Goal: Task Accomplishment & Management: Manage account settings

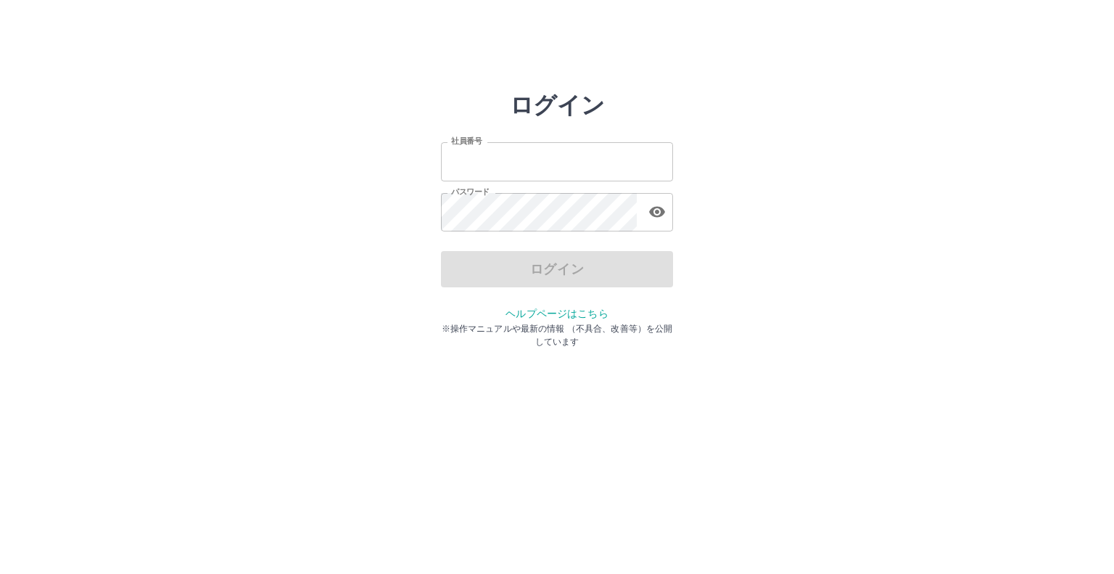
type input "*******"
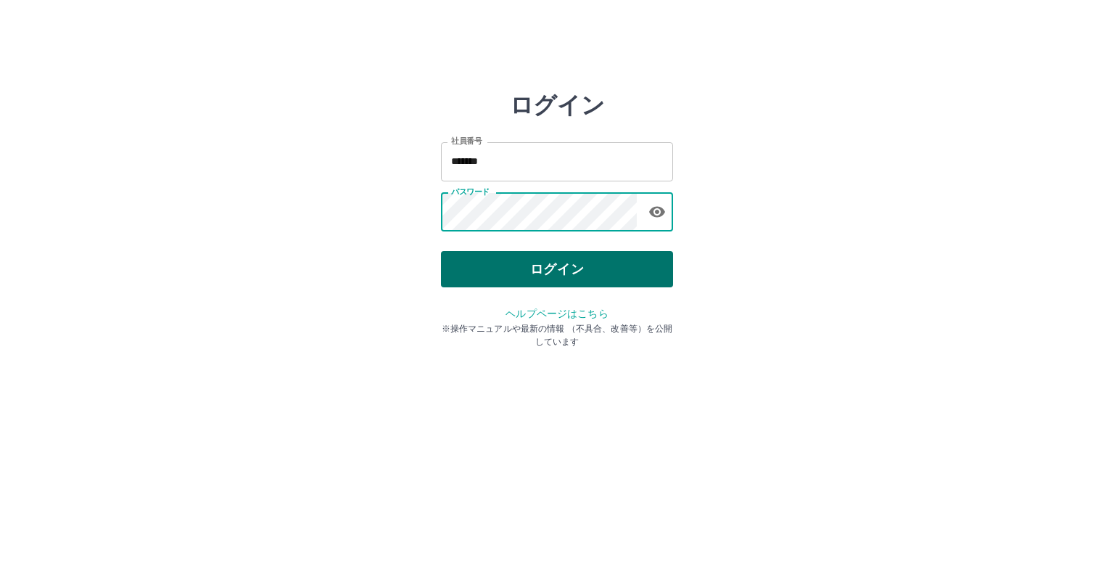
click at [497, 257] on button "ログイン" at bounding box center [557, 269] width 232 height 36
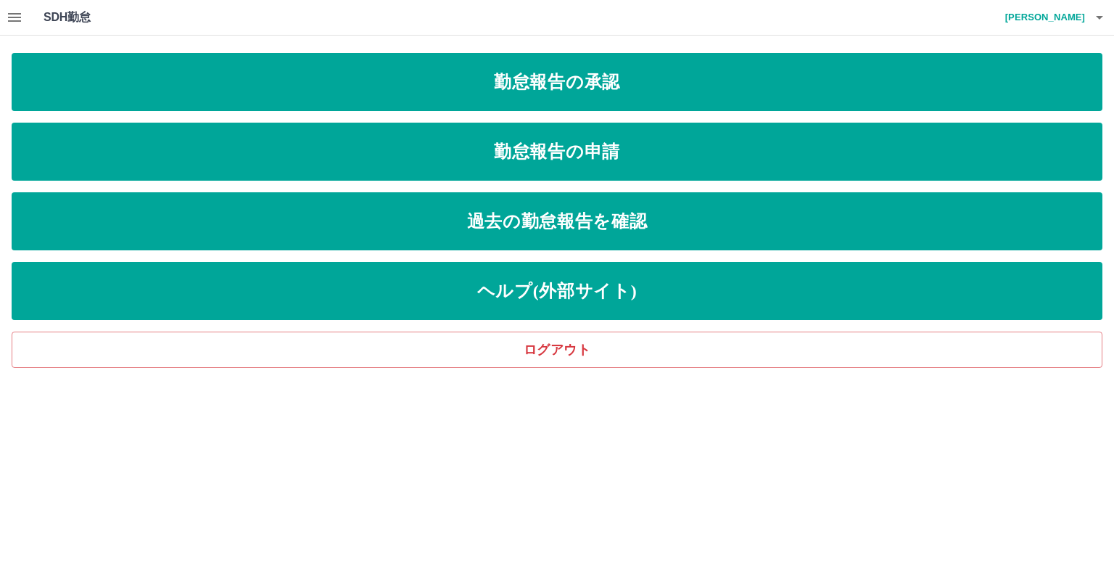
drag, startPoint x: 15, startPoint y: 8, endPoint x: 17, endPoint y: 17, distance: 9.7
click at [17, 17] on icon "button" at bounding box center [14, 17] width 17 height 17
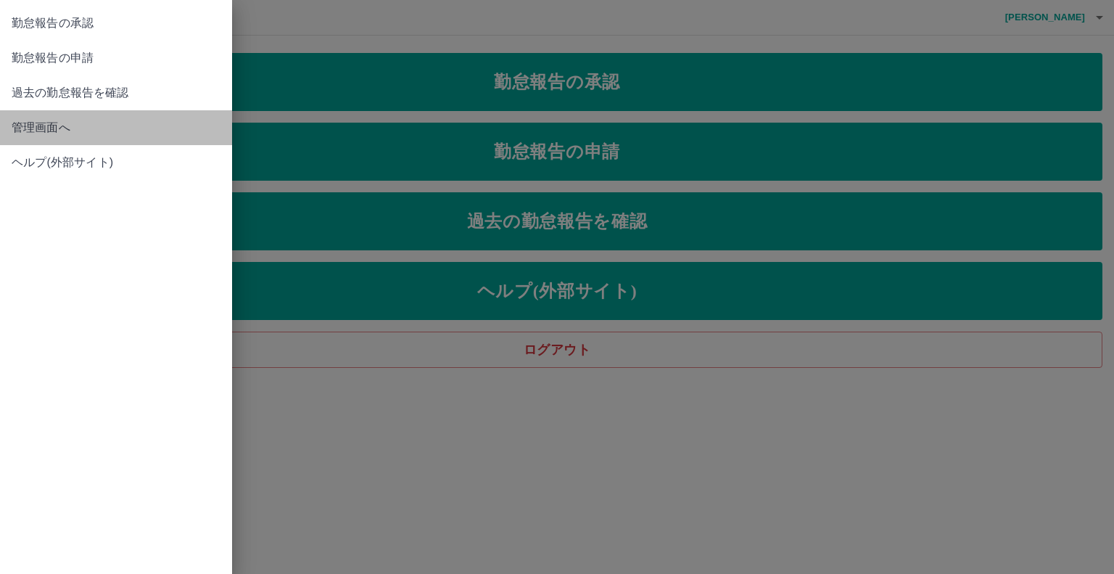
click at [61, 129] on span "管理画面へ" at bounding box center [116, 127] width 209 height 17
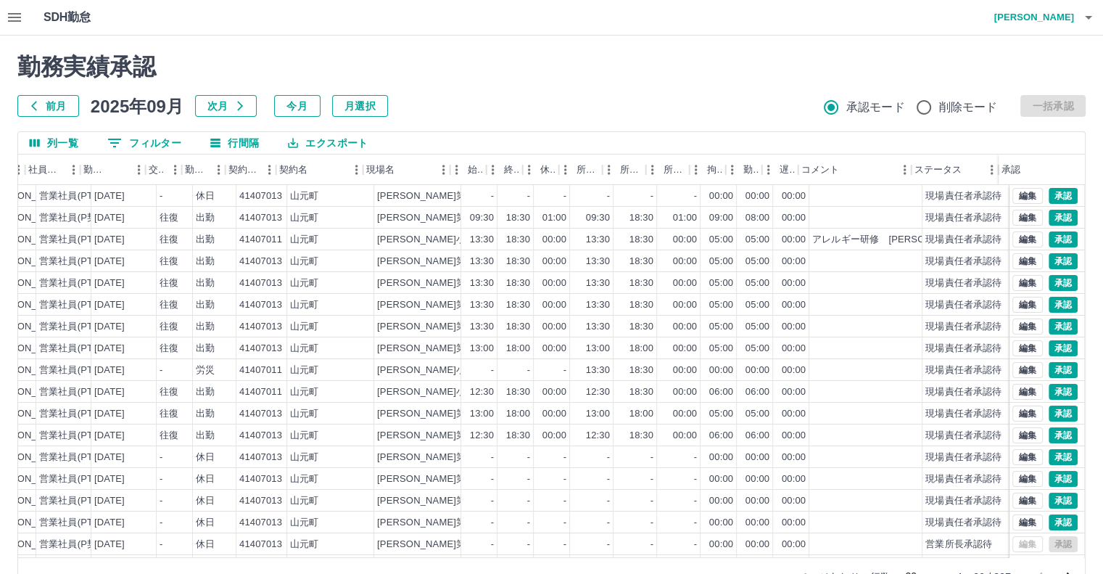
scroll to position [0, 210]
click at [1022, 237] on button "編集" at bounding box center [1027, 239] width 30 height 16
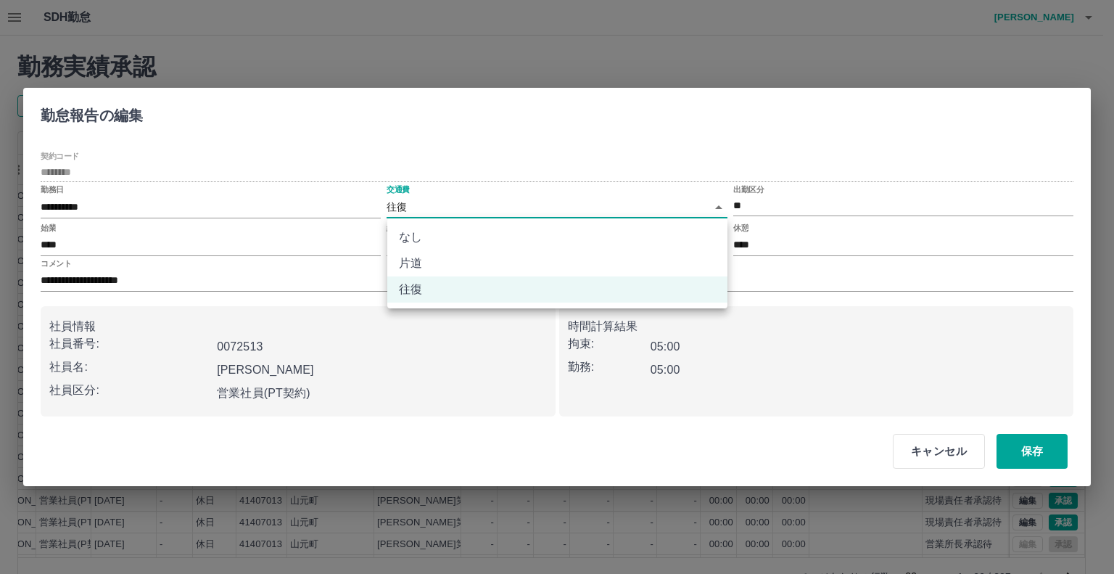
click at [401, 208] on body "SDH勤怠 森谷　智子 勤務実績承認 前月 2025年09月 次月 今月 月選択 承認モード 削除モード 一括承認 列一覧 0 フィルター 行間隔 エクスポー…" at bounding box center [557, 306] width 1114 height 613
click at [415, 239] on li "なし" at bounding box center [557, 237] width 340 height 26
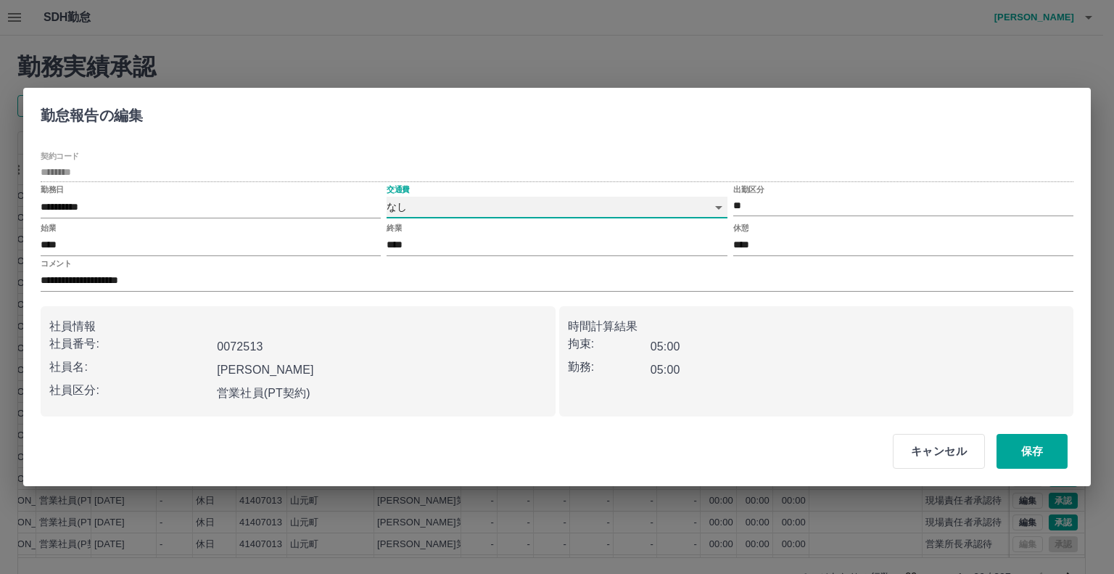
type input "****"
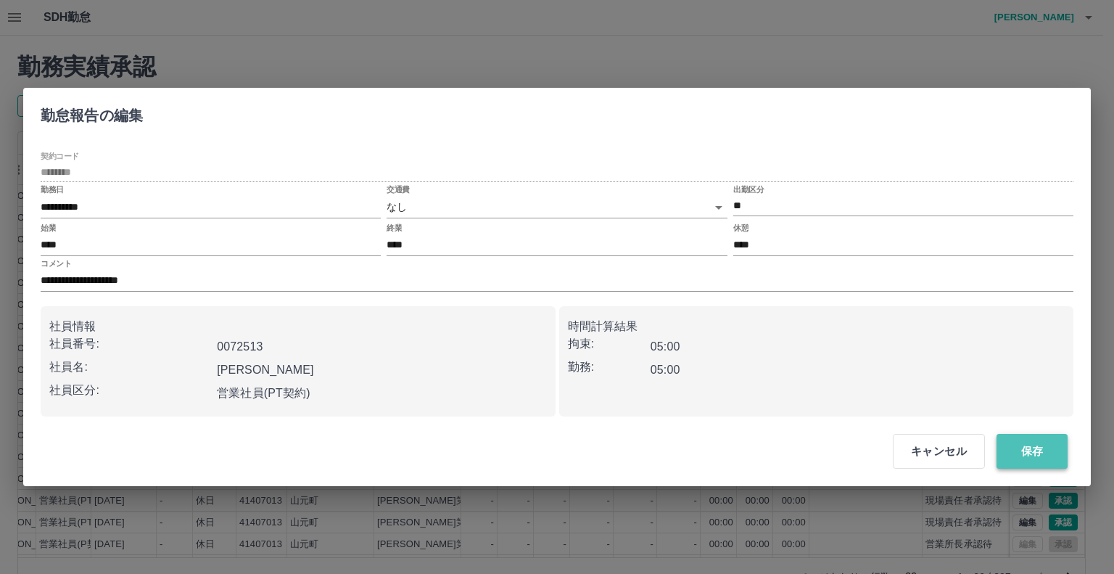
click at [1038, 455] on button "保存" at bounding box center [1031, 451] width 71 height 35
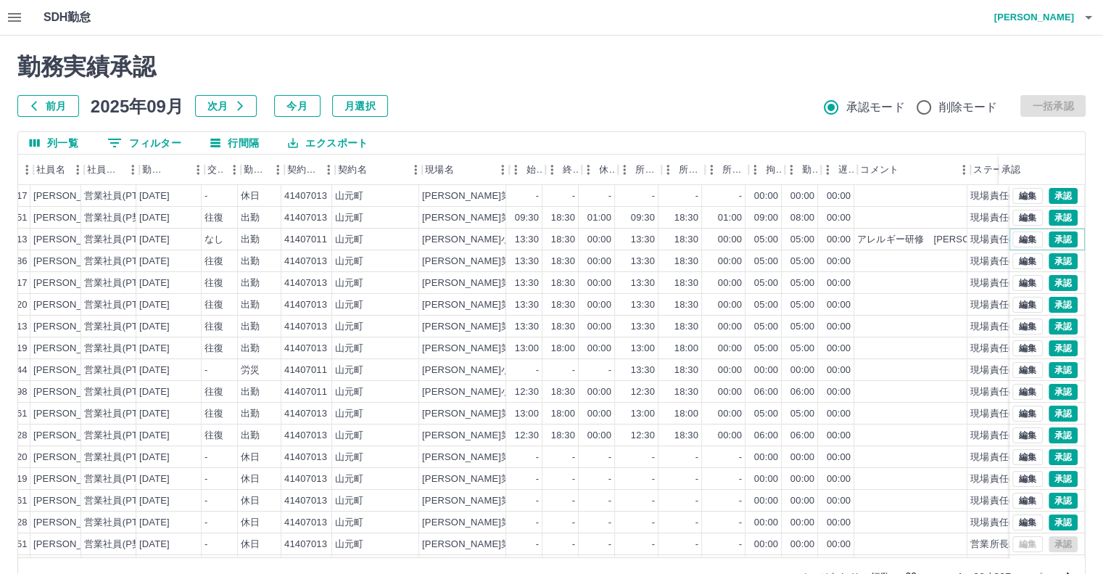
scroll to position [0, 149]
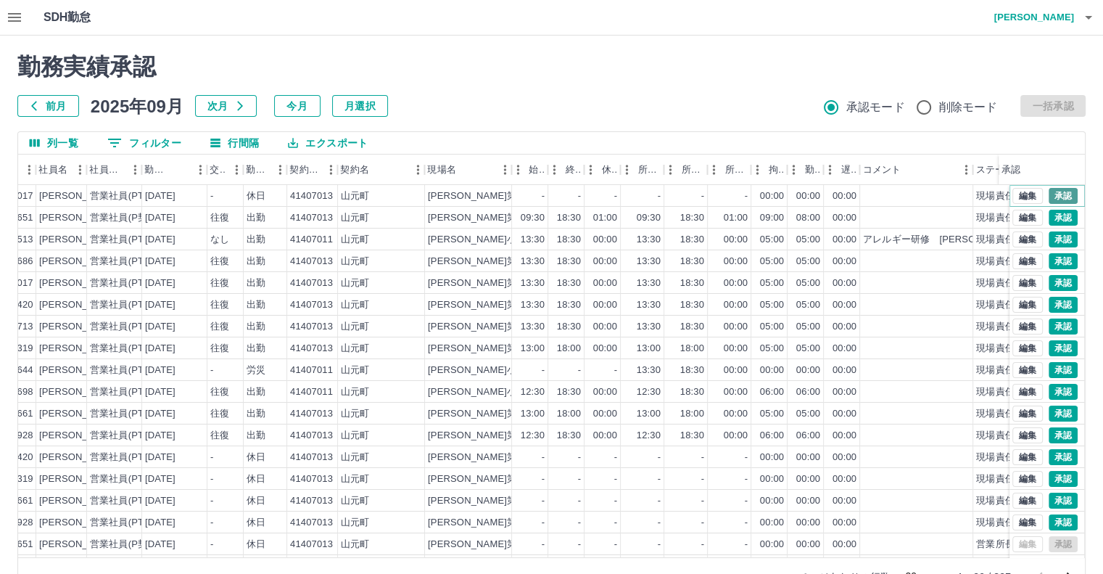
click at [1049, 197] on button "承認" at bounding box center [1063, 196] width 29 height 16
click at [1049, 220] on button "承認" at bounding box center [1063, 218] width 29 height 16
click at [1049, 237] on button "承認" at bounding box center [1063, 239] width 29 height 16
click at [1049, 257] on button "承認" at bounding box center [1063, 261] width 29 height 16
click at [1056, 278] on button "承認" at bounding box center [1063, 283] width 29 height 16
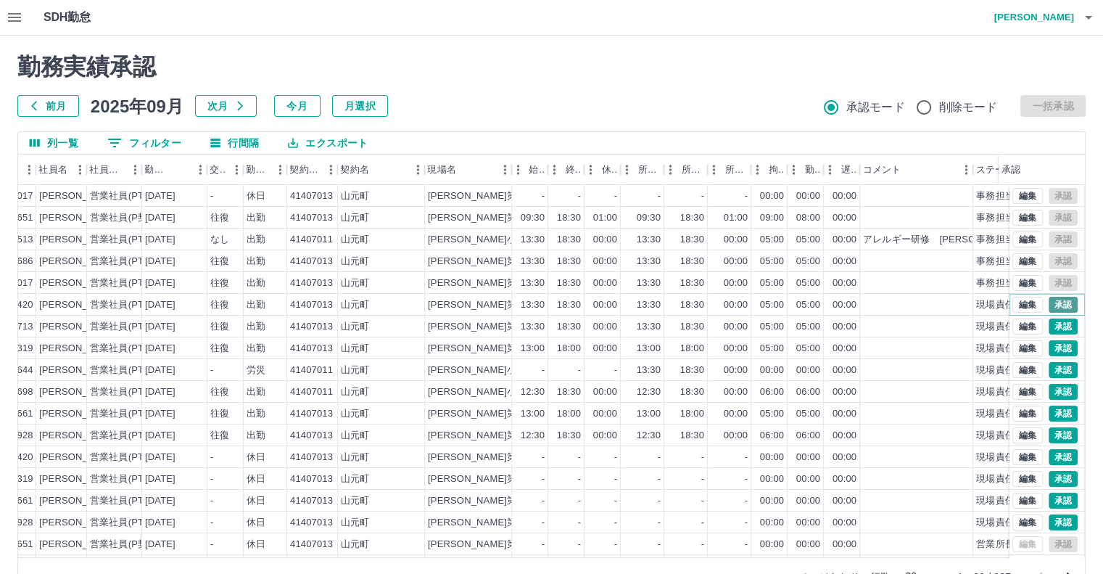
click at [1055, 302] on button "承認" at bounding box center [1063, 305] width 29 height 16
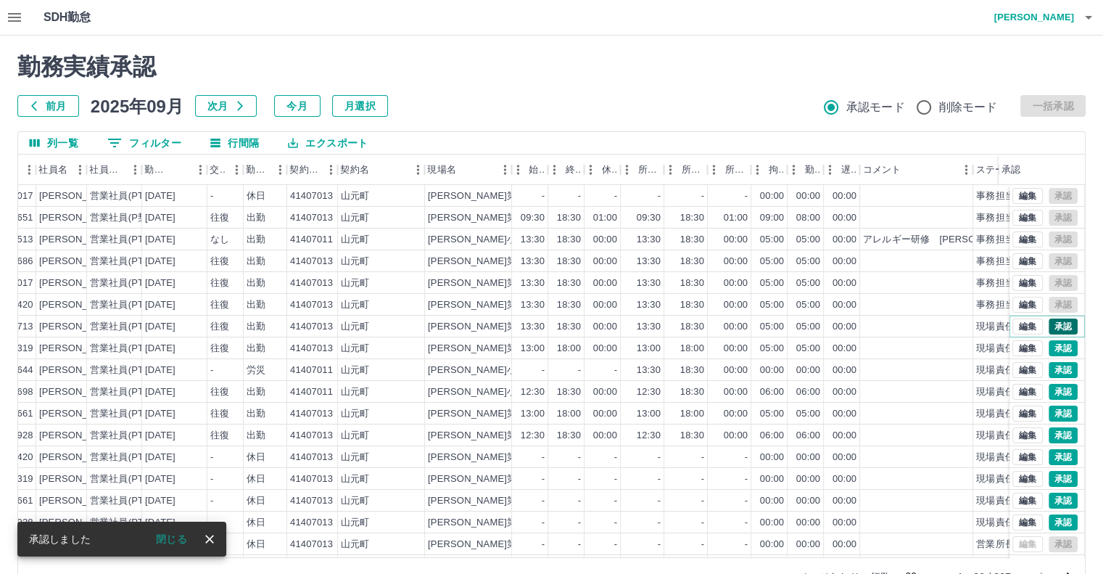
click at [1050, 326] on button "承認" at bounding box center [1063, 326] width 29 height 16
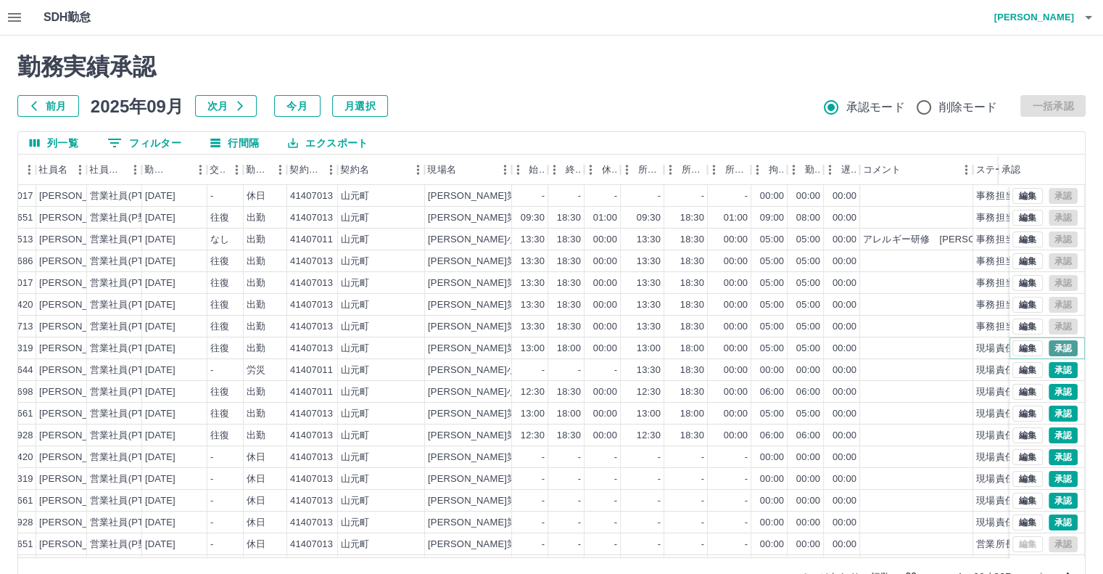
click at [1056, 350] on button "承認" at bounding box center [1063, 348] width 29 height 16
click at [1053, 370] on button "承認" at bounding box center [1063, 370] width 29 height 16
click at [1054, 392] on button "承認" at bounding box center [1063, 392] width 29 height 16
click at [1057, 414] on button "承認" at bounding box center [1063, 413] width 29 height 16
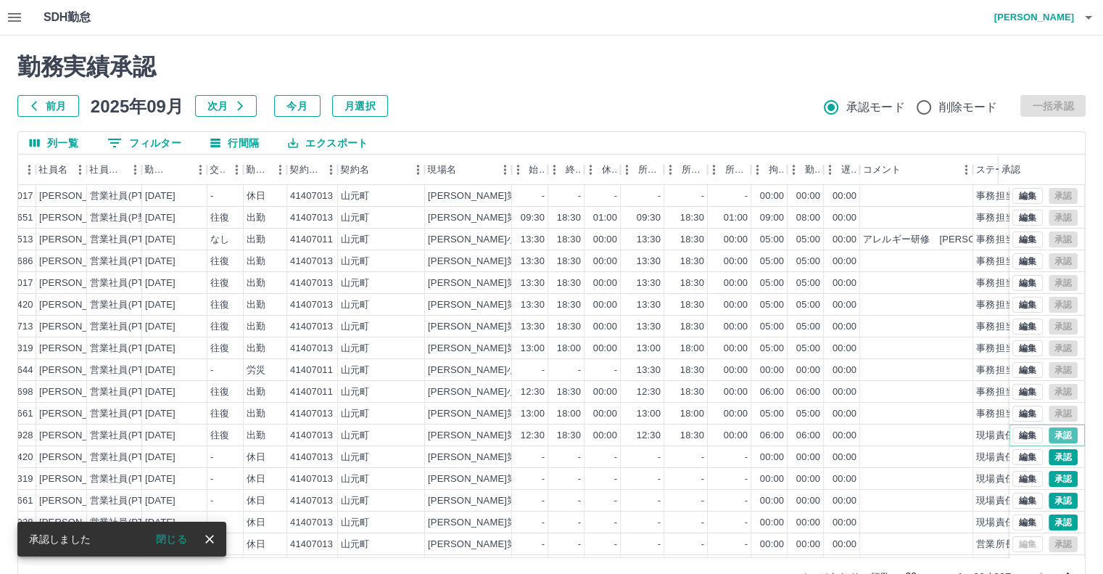
click at [1050, 432] on button "承認" at bounding box center [1063, 435] width 29 height 16
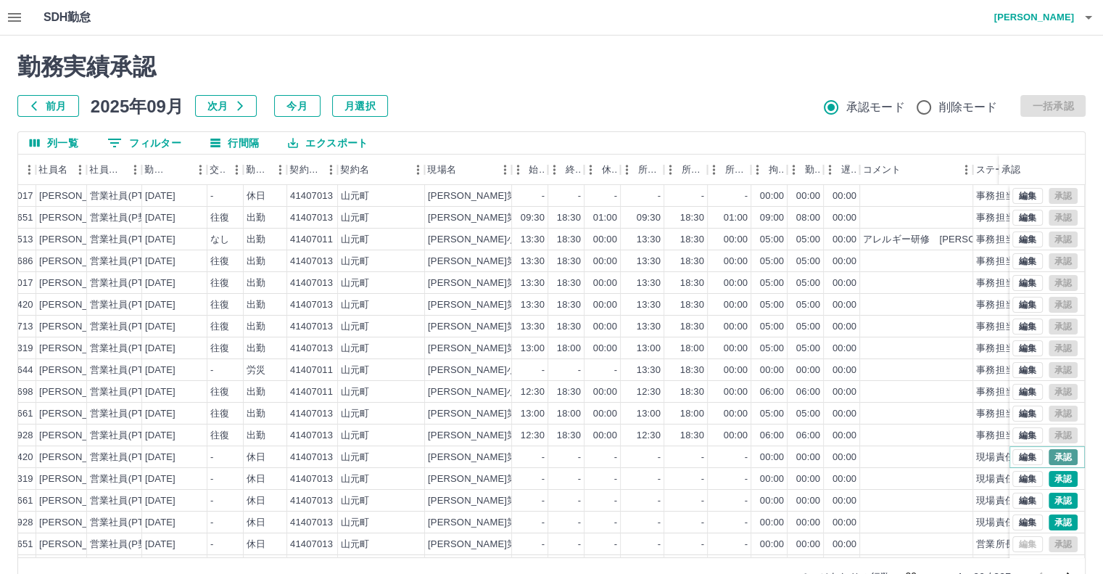
click at [1053, 454] on button "承認" at bounding box center [1063, 457] width 29 height 16
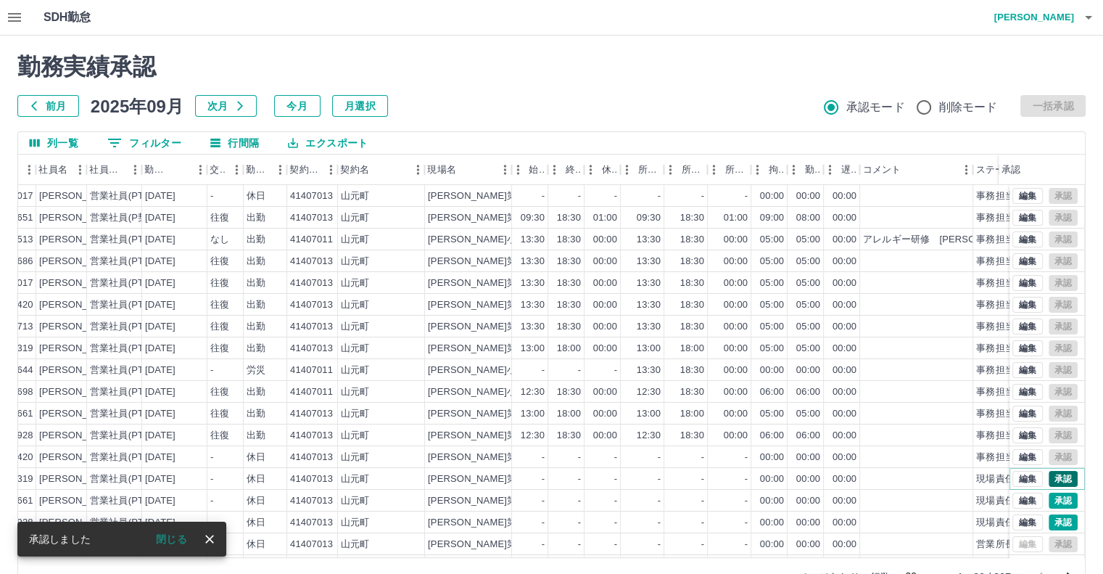
click at [1054, 480] on button "承認" at bounding box center [1063, 479] width 29 height 16
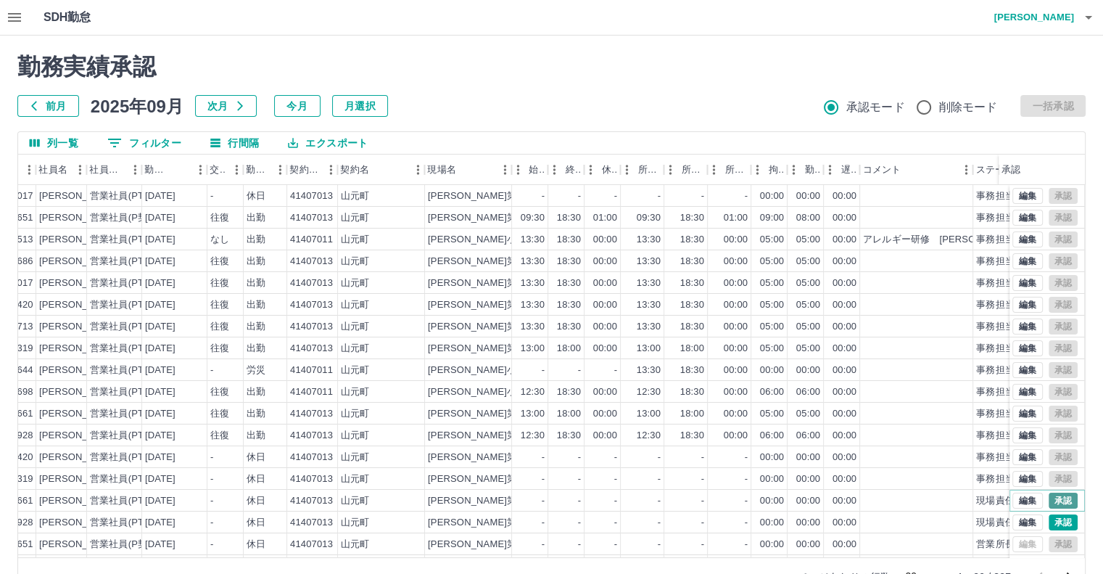
click at [1049, 497] on button "承認" at bounding box center [1063, 500] width 29 height 16
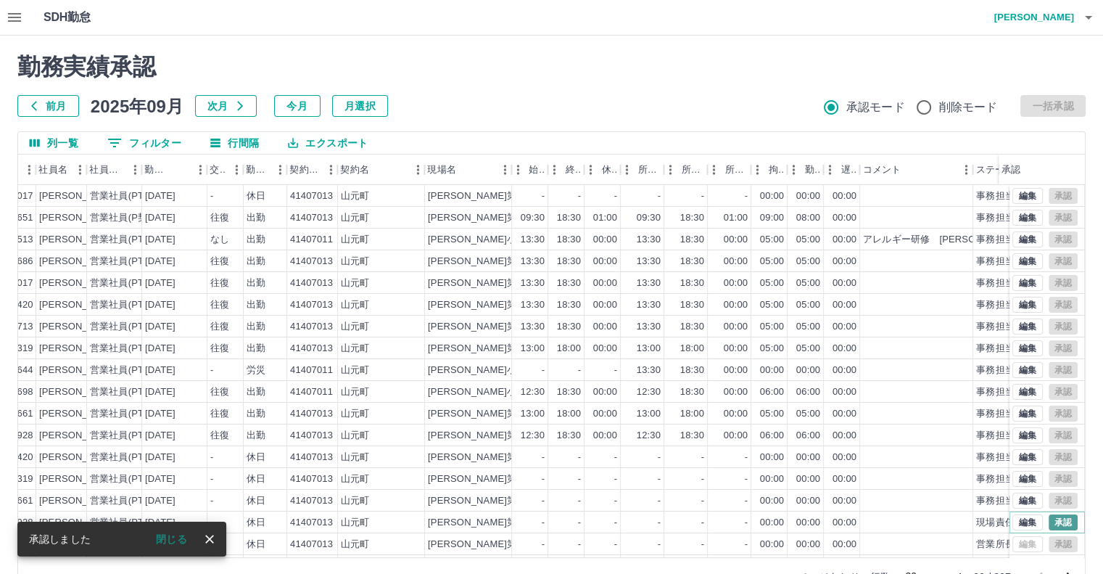
click at [1057, 520] on button "承認" at bounding box center [1063, 522] width 29 height 16
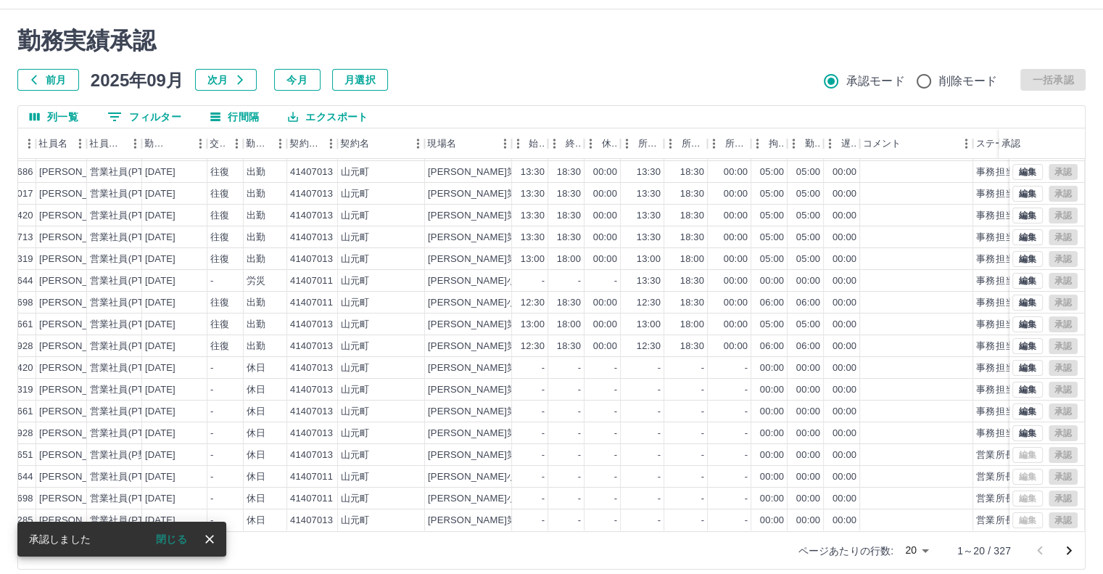
scroll to position [39, 0]
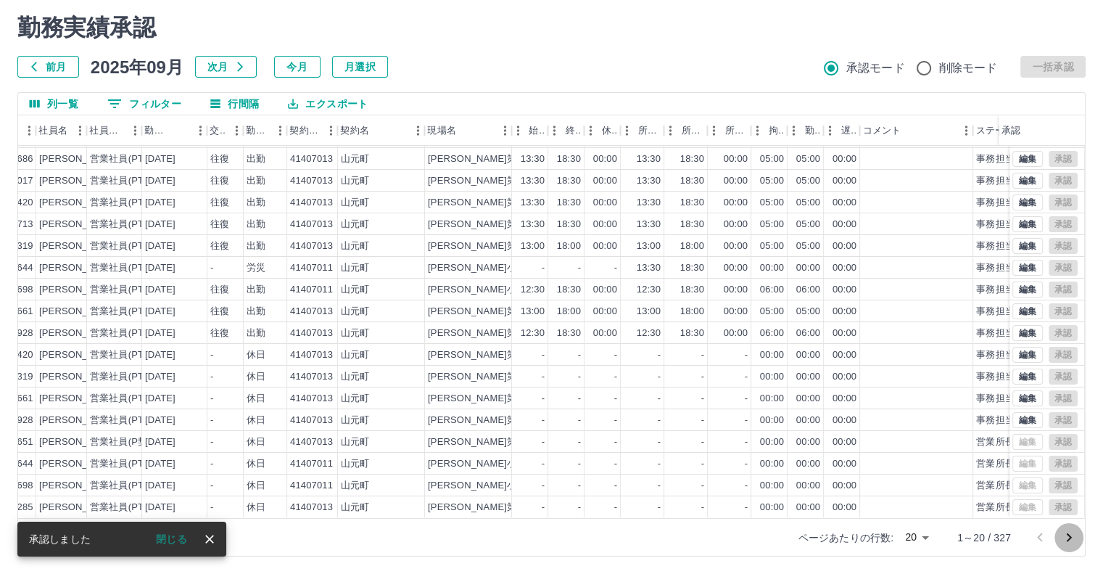
click at [1069, 536] on icon "次のページへ" at bounding box center [1068, 537] width 17 height 17
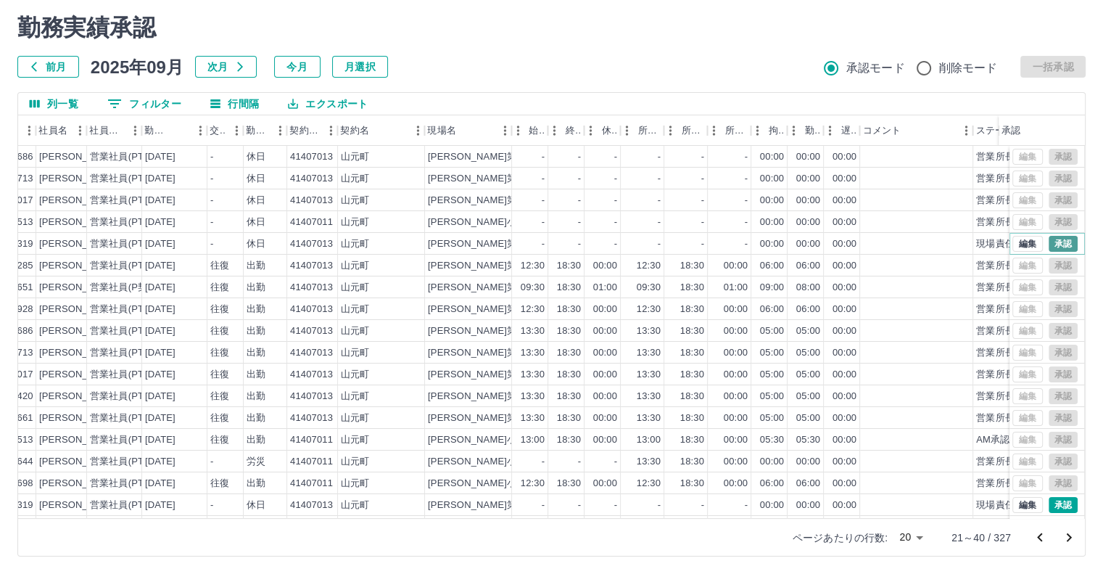
click at [1051, 243] on button "承認" at bounding box center [1063, 244] width 29 height 16
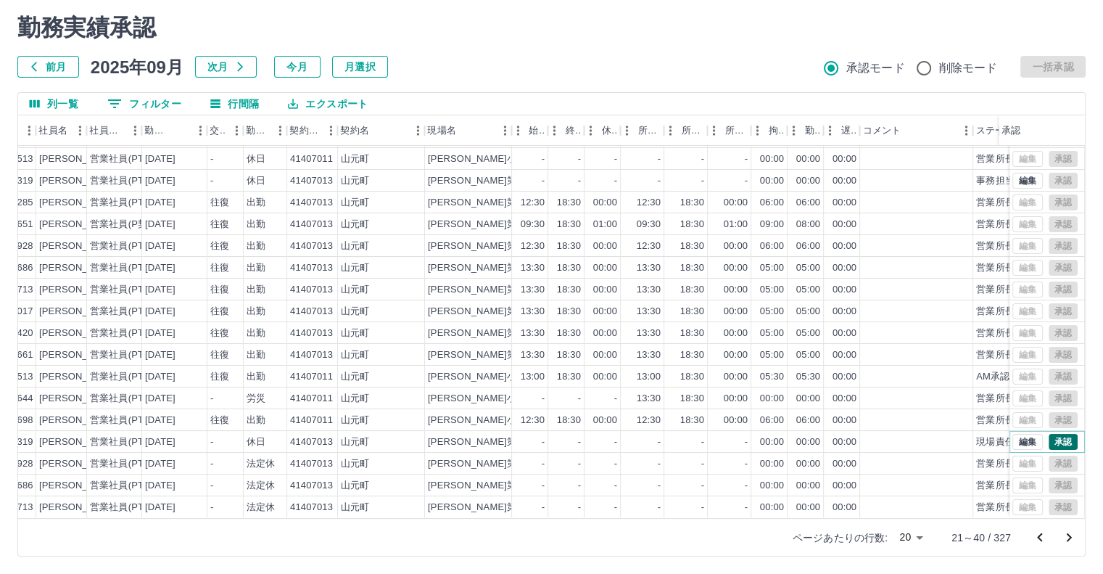
click at [1049, 434] on button "承認" at bounding box center [1063, 442] width 29 height 16
click at [1067, 535] on icon "次のページへ" at bounding box center [1068, 537] width 17 height 17
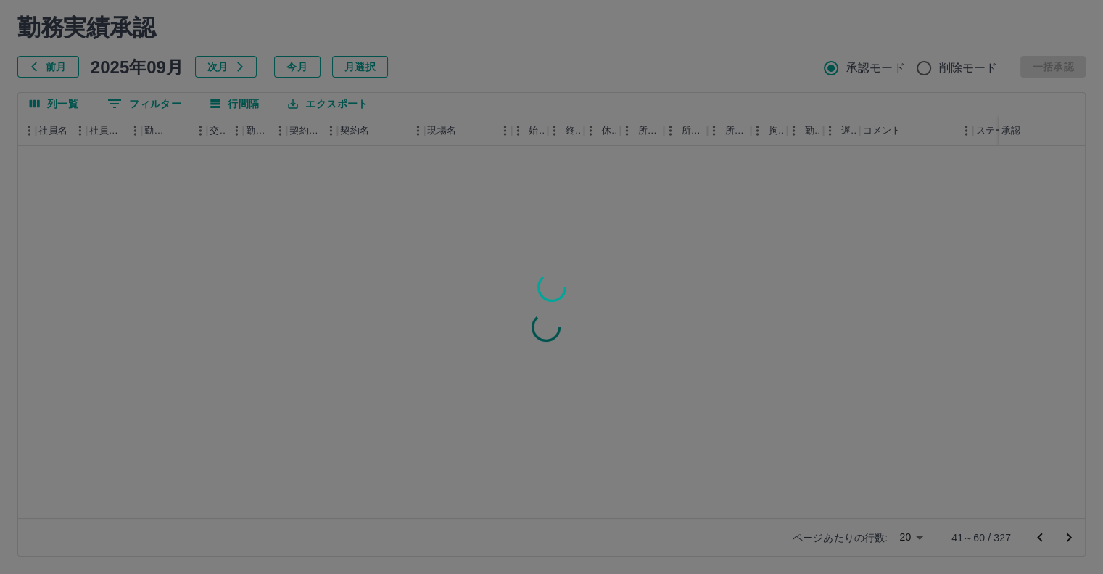
scroll to position [0, 149]
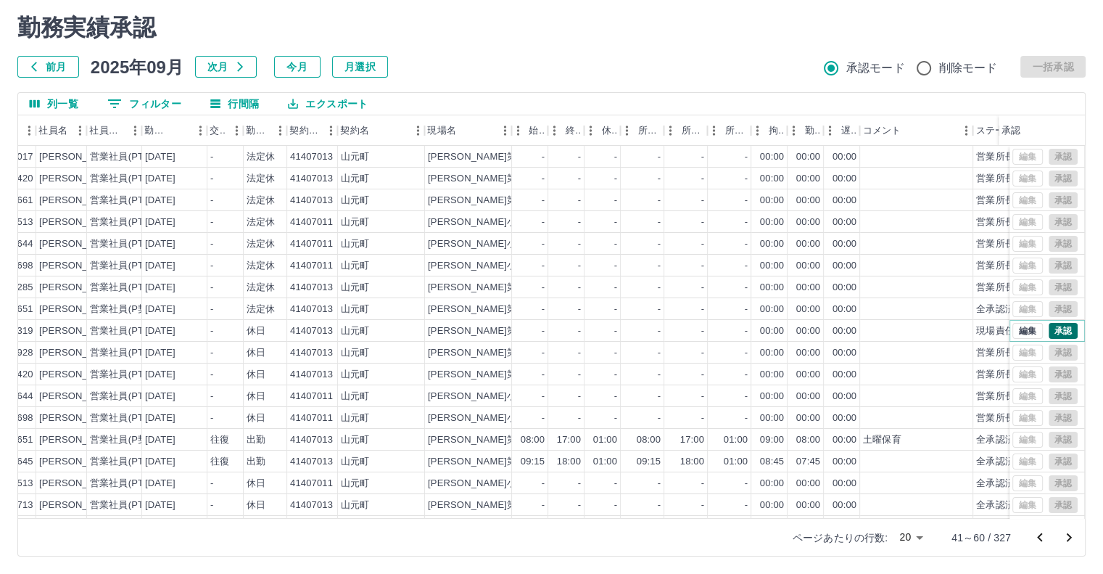
click at [1054, 329] on button "承認" at bounding box center [1063, 331] width 29 height 16
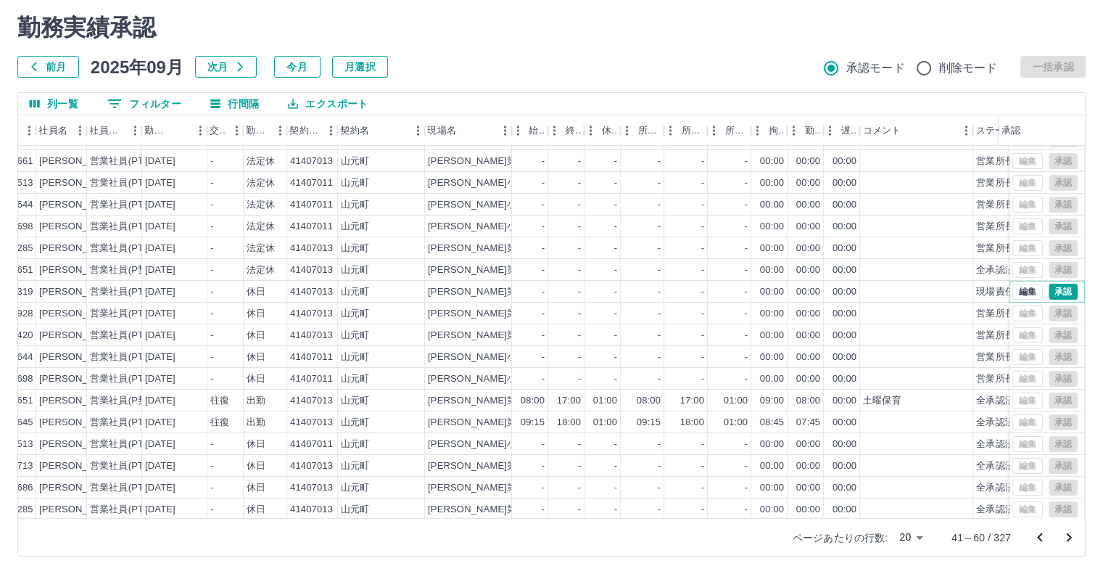
scroll to position [73, 149]
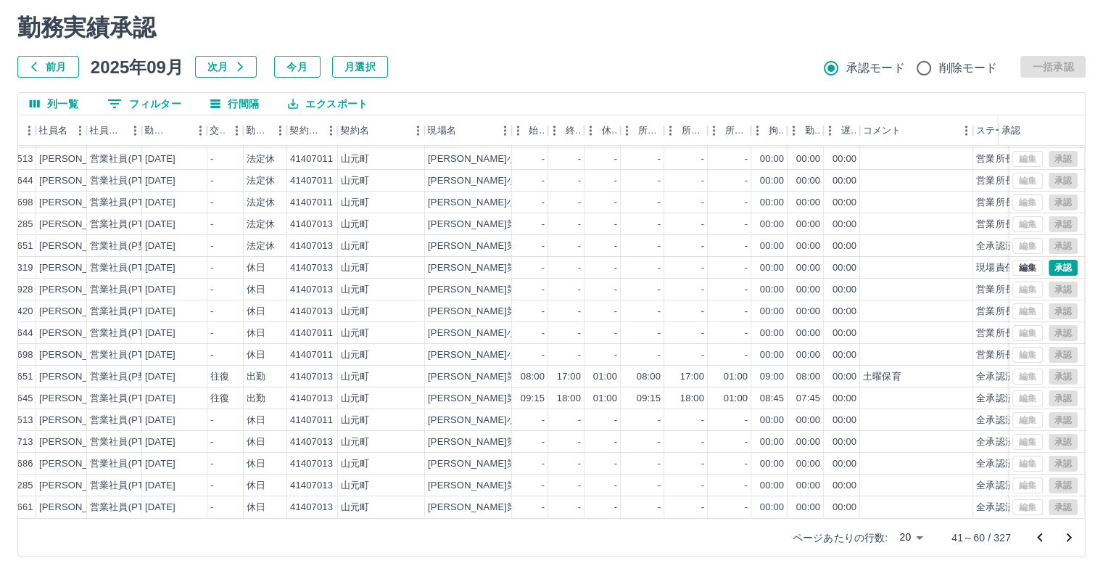
click at [1067, 539] on icon "次のページへ" at bounding box center [1069, 537] width 5 height 9
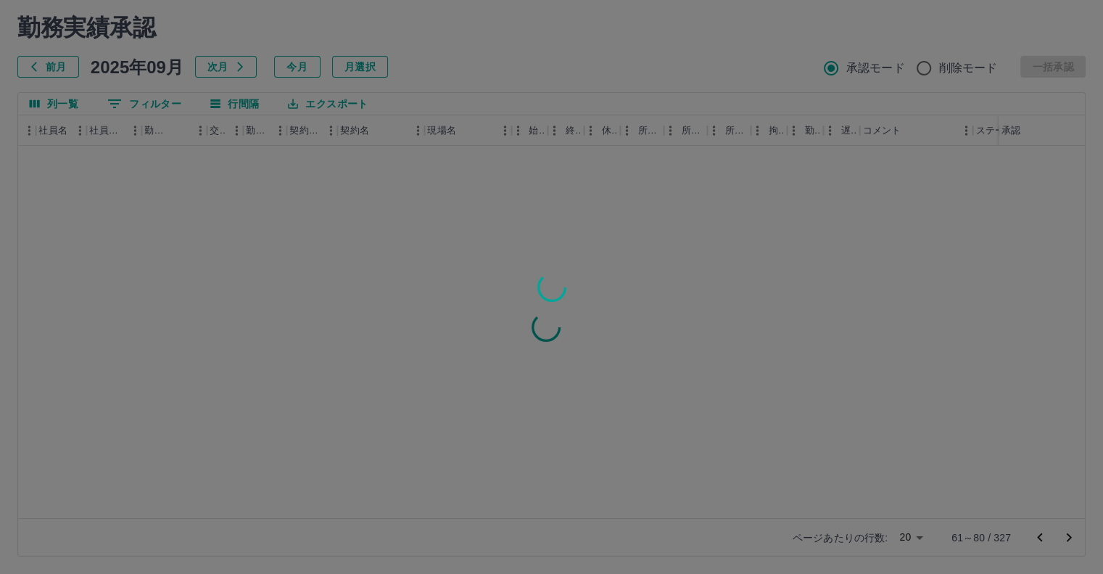
scroll to position [0, 149]
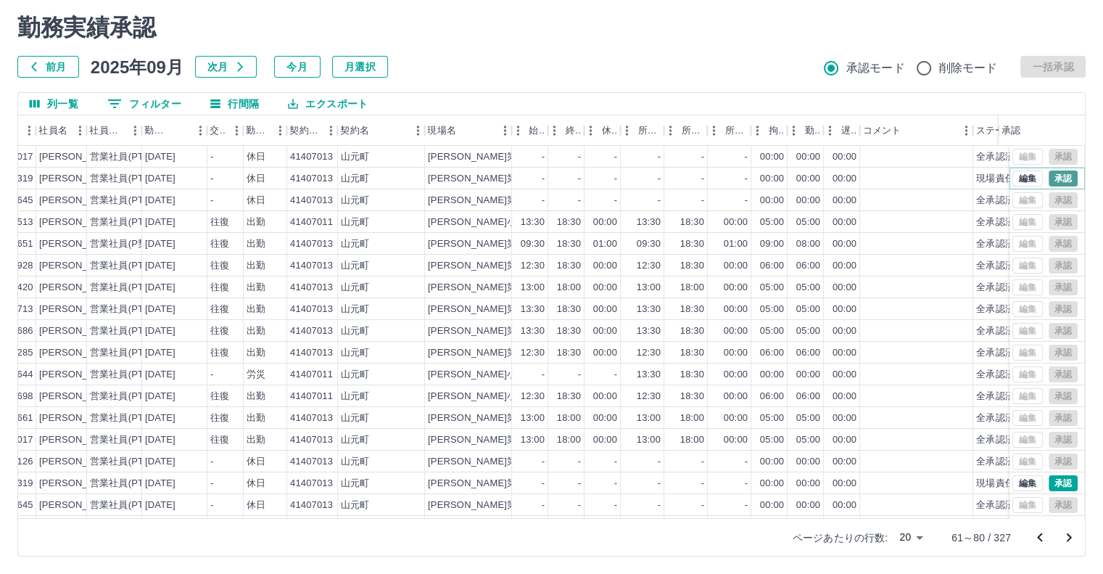
click at [1053, 180] on button "承認" at bounding box center [1063, 178] width 29 height 16
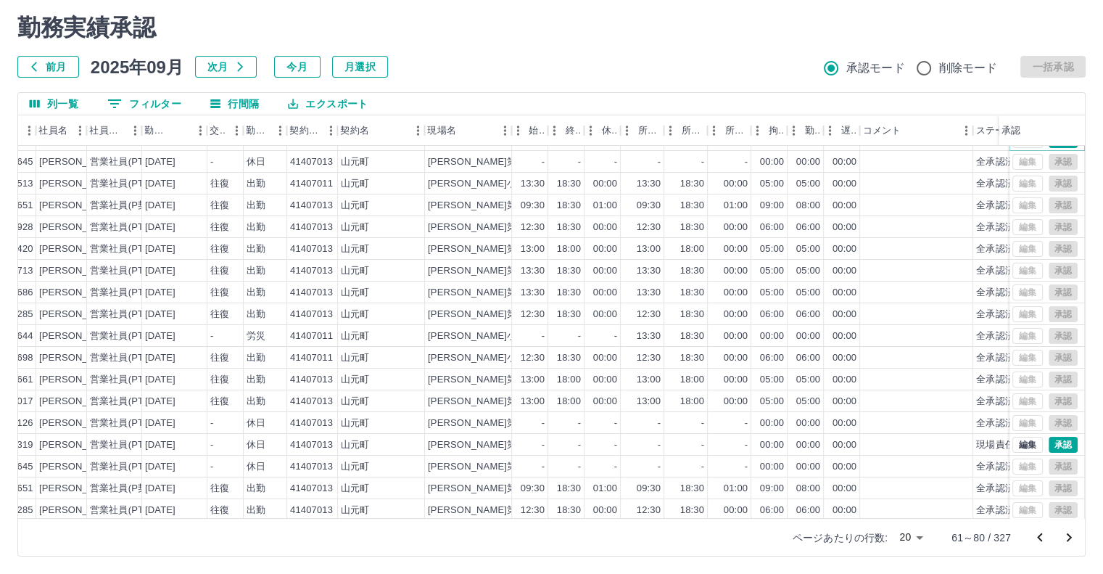
scroll to position [73, 149]
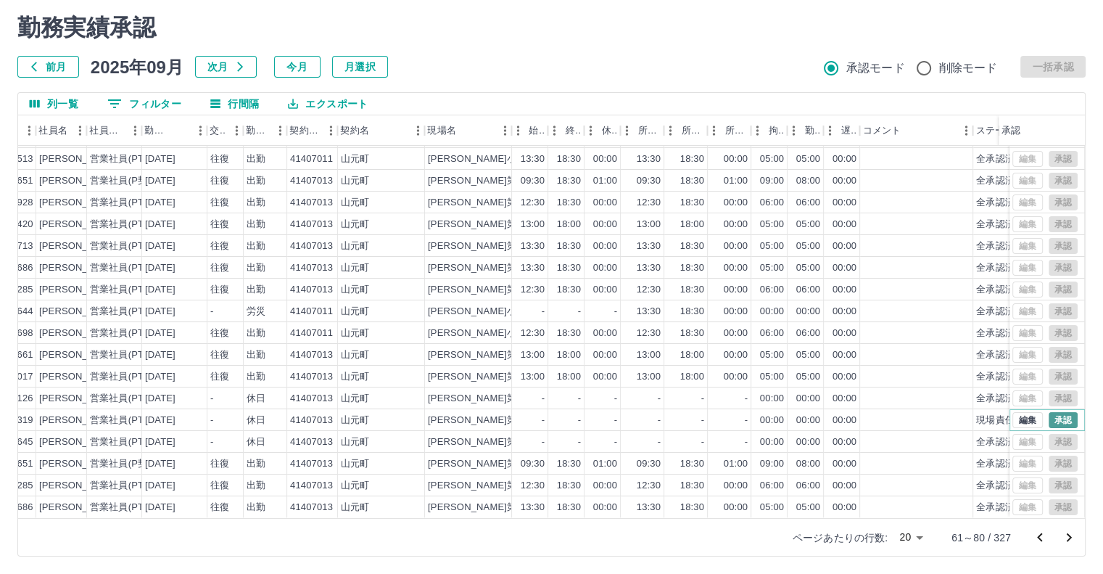
click at [1049, 412] on button "承認" at bounding box center [1063, 420] width 29 height 16
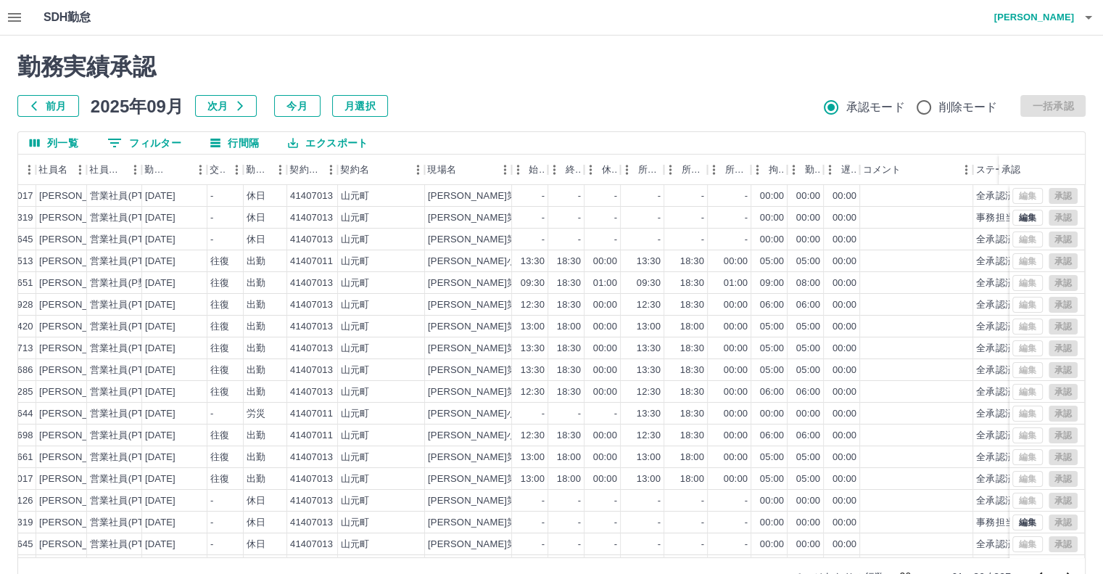
scroll to position [39, 0]
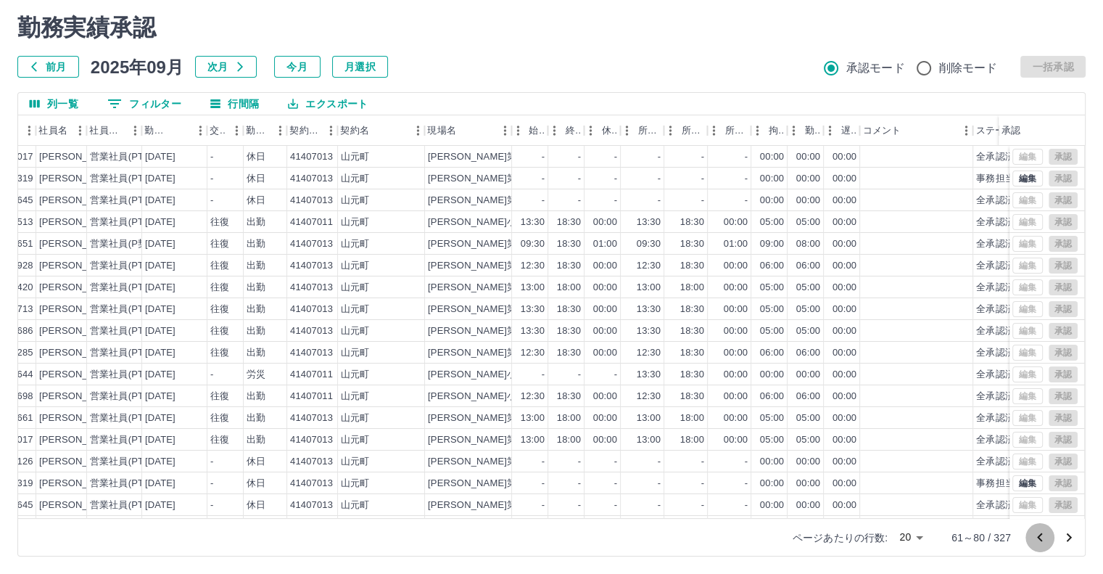
click at [1041, 542] on icon "前のページへ" at bounding box center [1039, 537] width 17 height 17
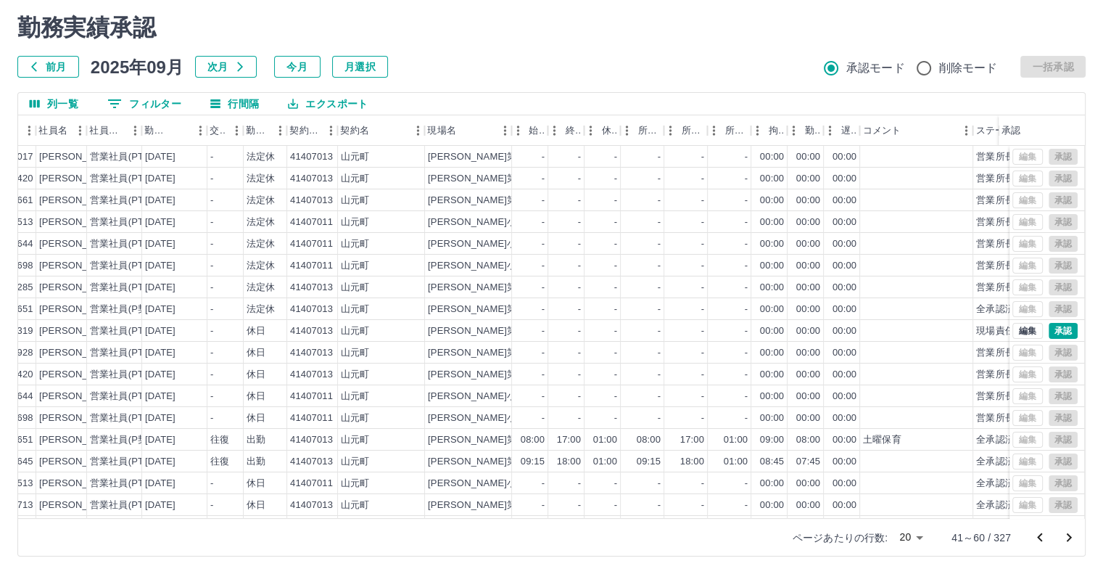
scroll to position [73, 149]
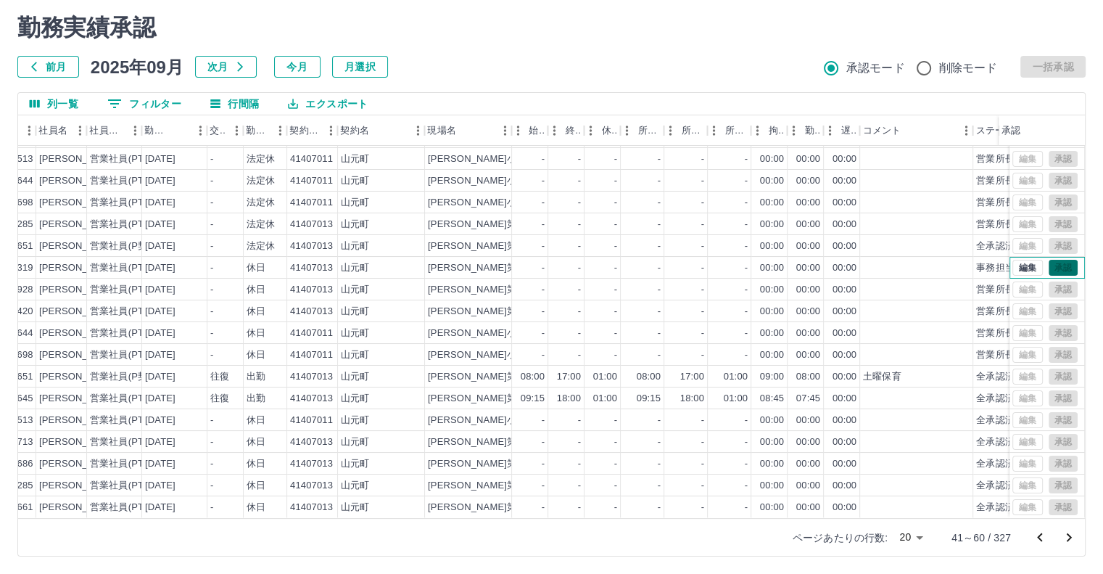
click at [1050, 260] on div "編集 承認" at bounding box center [1044, 268] width 65 height 16
